Goal: Check status: Check status

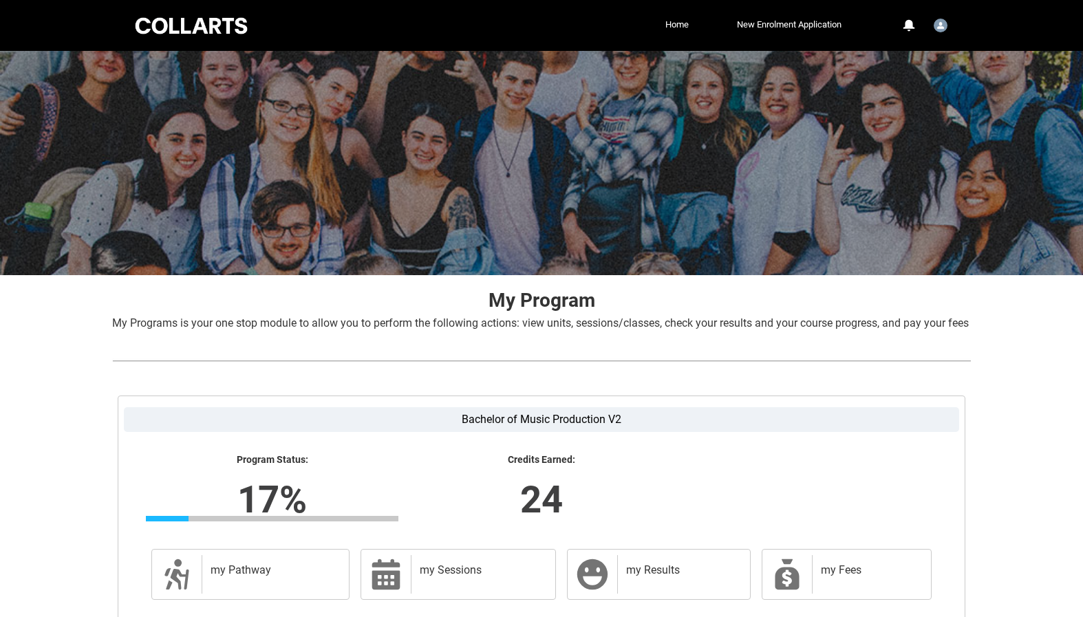
scroll to position [149, 0]
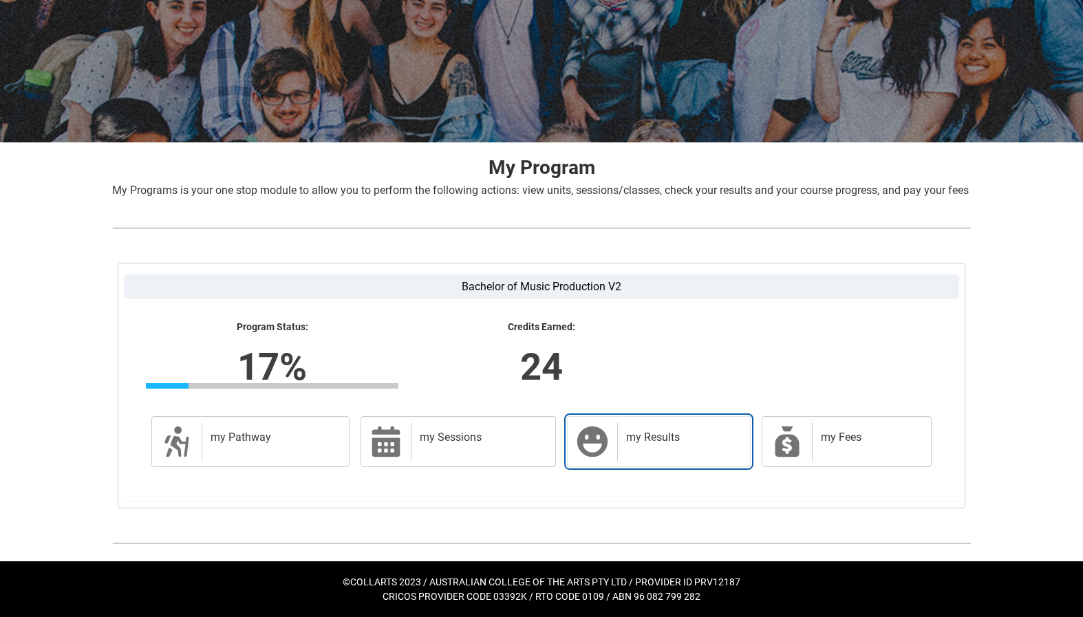
click at [655, 435] on h2 "my Results" at bounding box center [681, 438] width 110 height 14
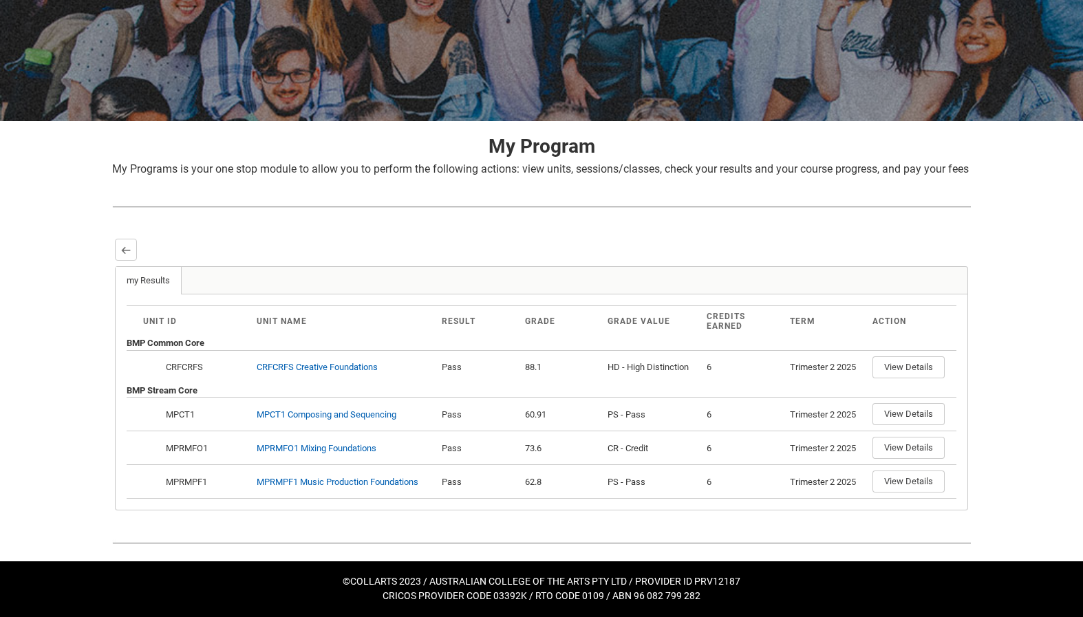
scroll to position [170, 0]
click at [72, 384] on div "Skip to Main Content Collarts Education Community Home New Enrolment Applicatio…" at bounding box center [541, 231] width 1083 height 771
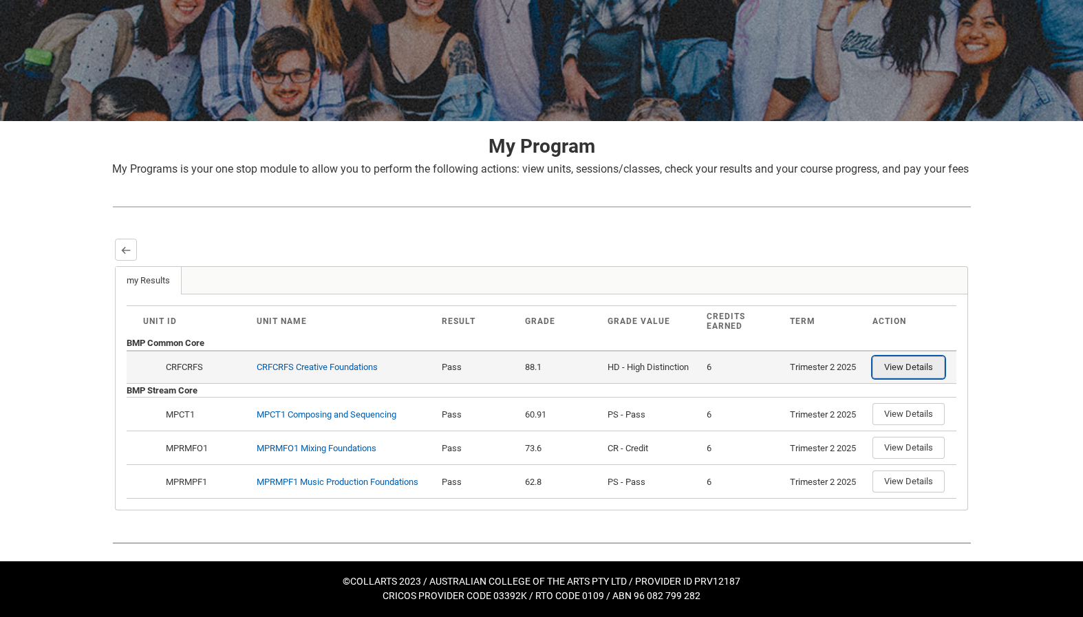
click at [914, 365] on button "View Details" at bounding box center [908, 367] width 72 height 22
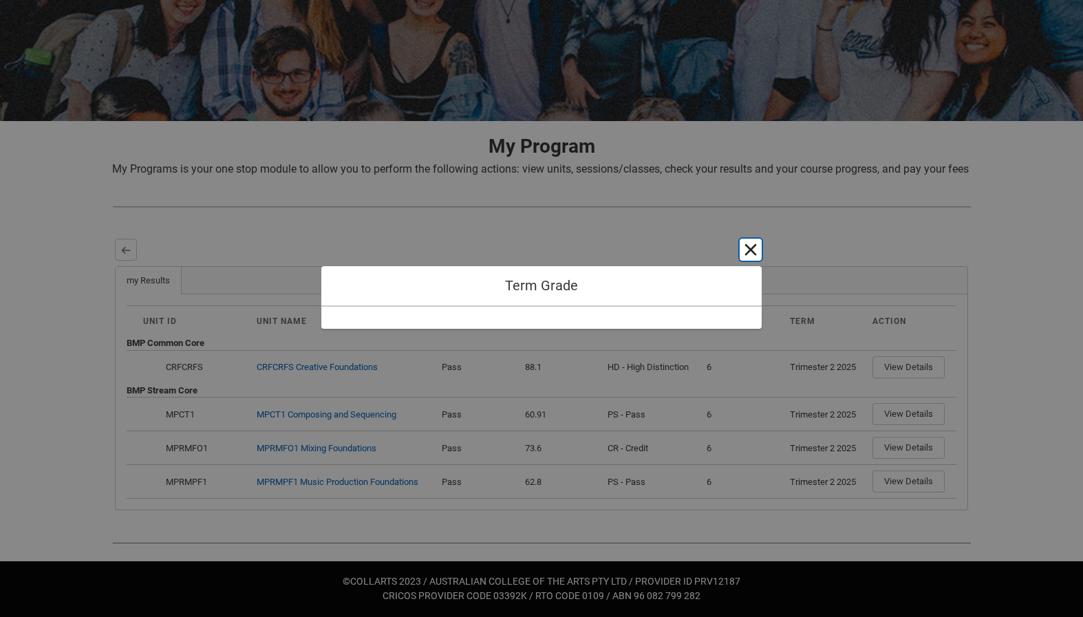
click at [755, 254] on button "Cancel and close" at bounding box center [751, 250] width 22 height 22
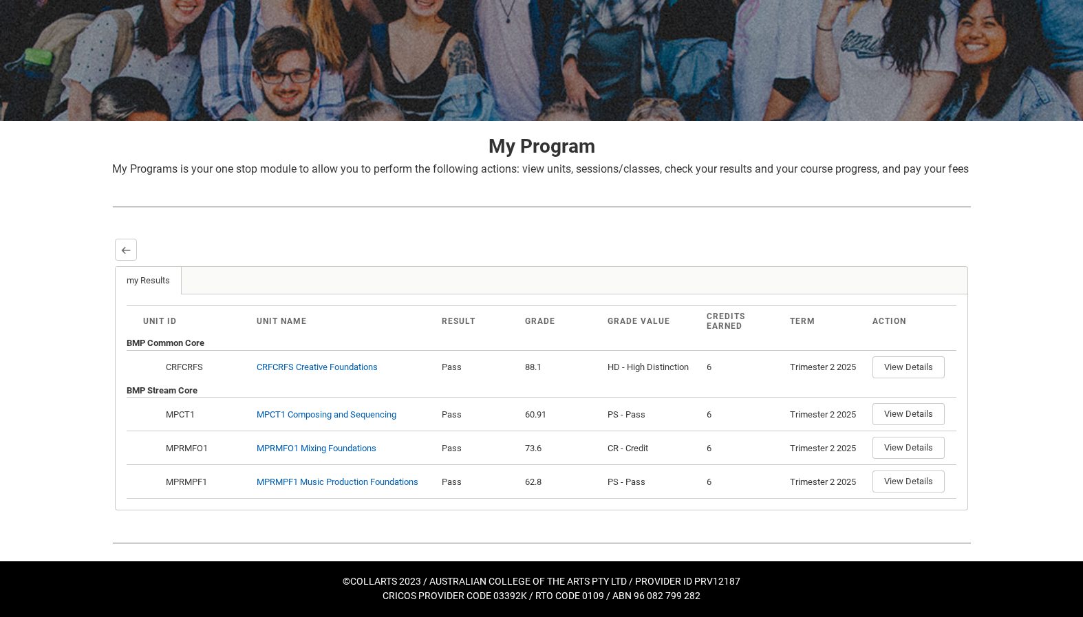
click at [685, 244] on div "Back" at bounding box center [541, 250] width 853 height 22
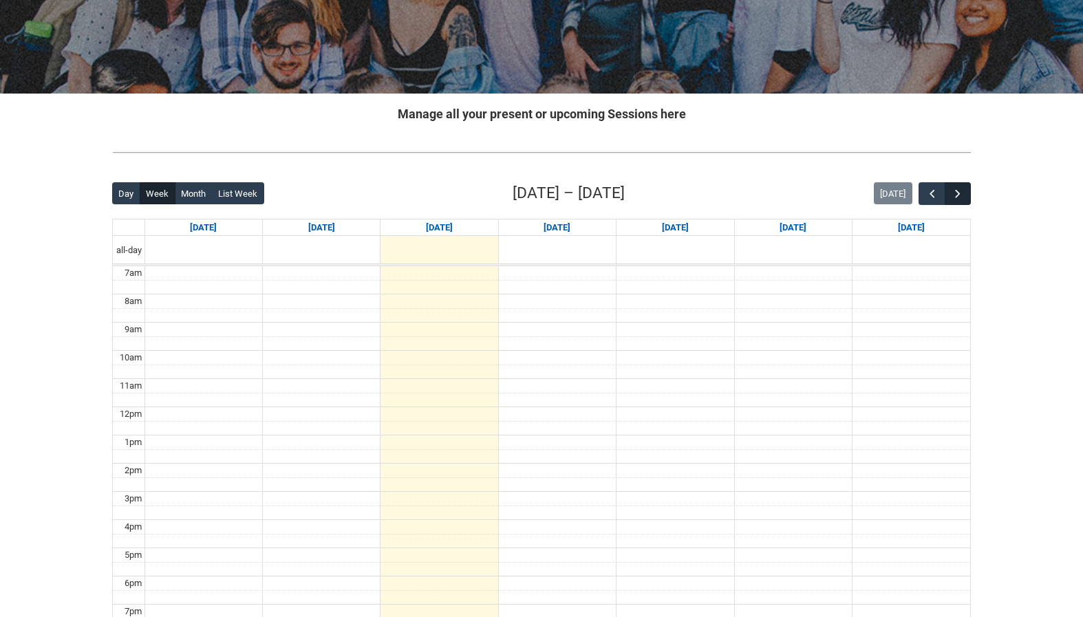
scroll to position [183, 0]
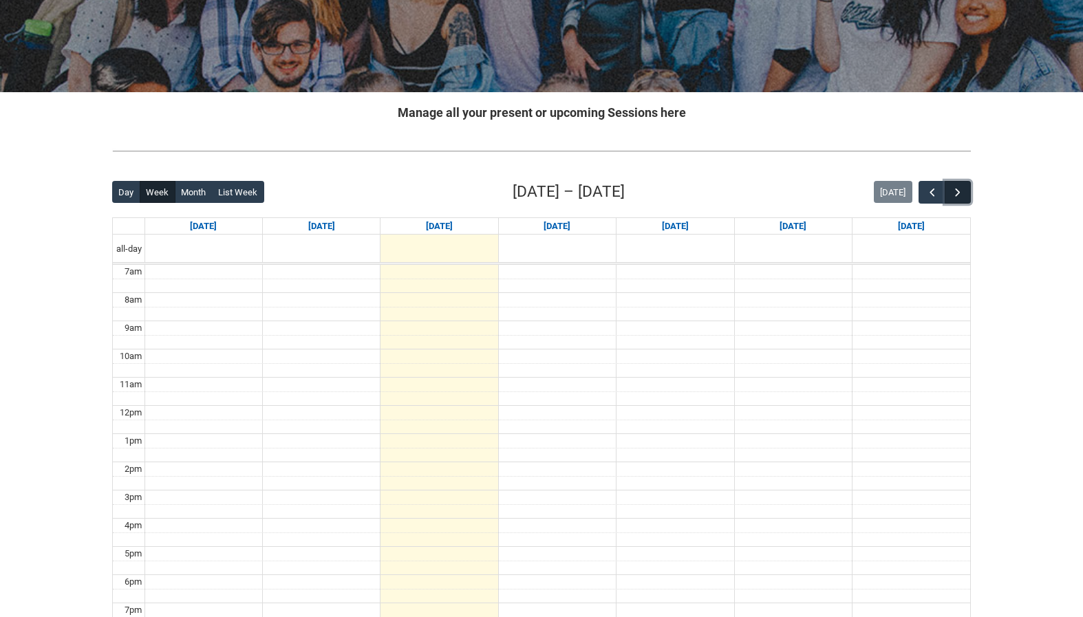
click at [953, 184] on button "button" at bounding box center [958, 192] width 26 height 23
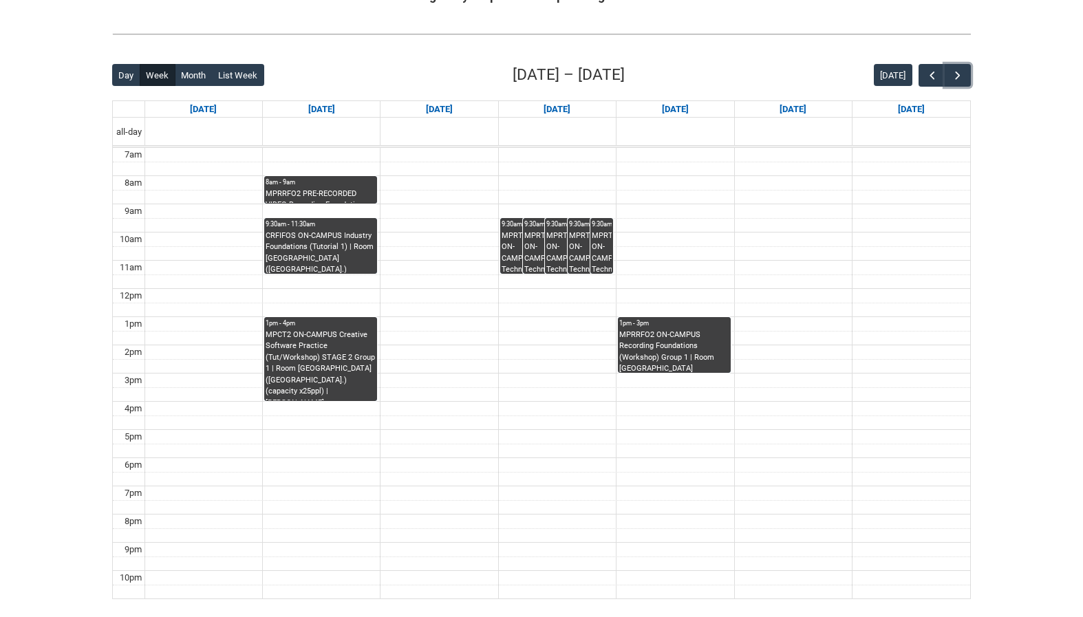
scroll to position [295, 0]
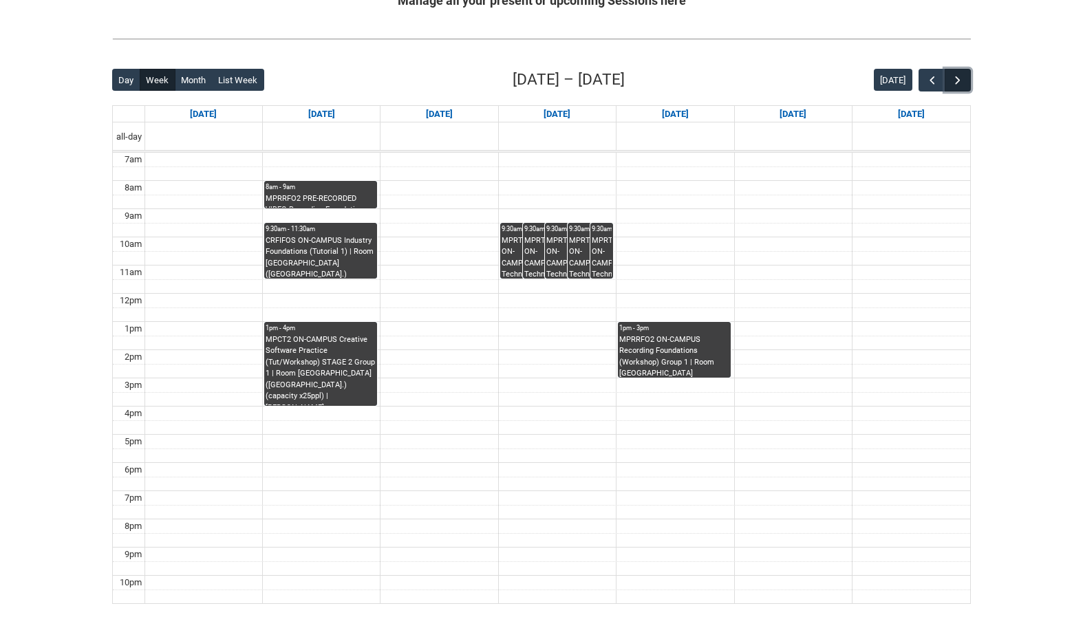
click at [953, 80] on span "button" at bounding box center [958, 81] width 14 height 14
drag, startPoint x: 929, startPoint y: 81, endPoint x: 1066, endPoint y: 297, distance: 255.4
click at [930, 82] on span "button" at bounding box center [932, 81] width 14 height 14
click at [340, 246] on div "CRFIFOS ON-CAMPUS Industry Foundations (Tutorial 1) | Room 102 Lab (Wellington …" at bounding box center [321, 256] width 110 height 43
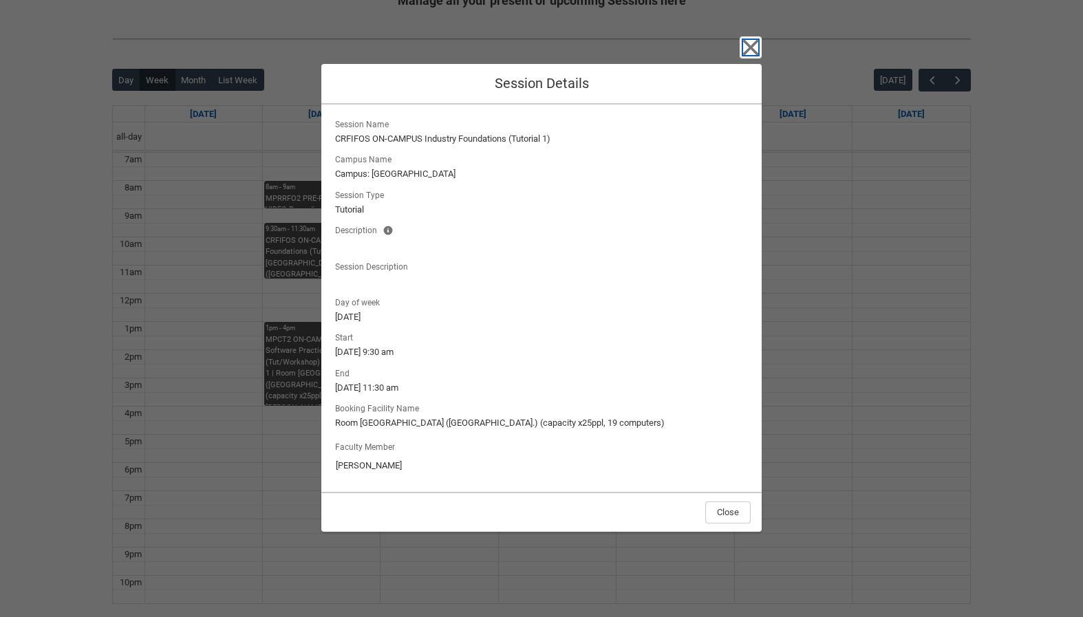
click at [753, 47] on icon "button" at bounding box center [751, 47] width 22 height 22
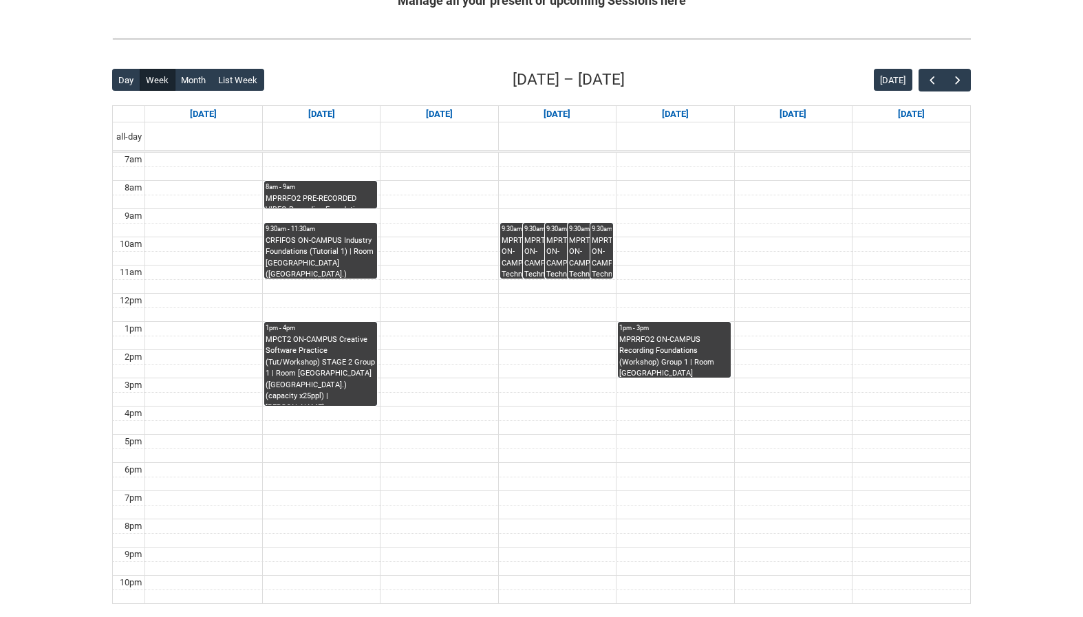
click at [342, 252] on div "CRFIFOS ON-CAMPUS Industry Foundations (Tutorial 1) | Room 102 Lab (Wellington …" at bounding box center [321, 256] width 110 height 43
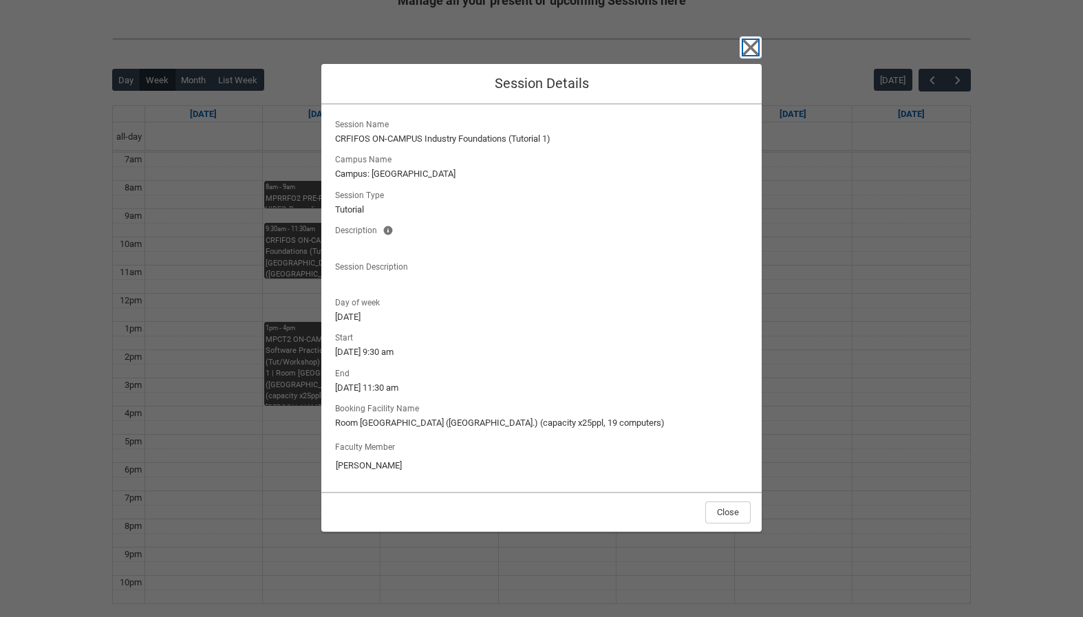
click at [747, 47] on icon "button" at bounding box center [751, 47] width 22 height 22
